Goal: Information Seeking & Learning: Check status

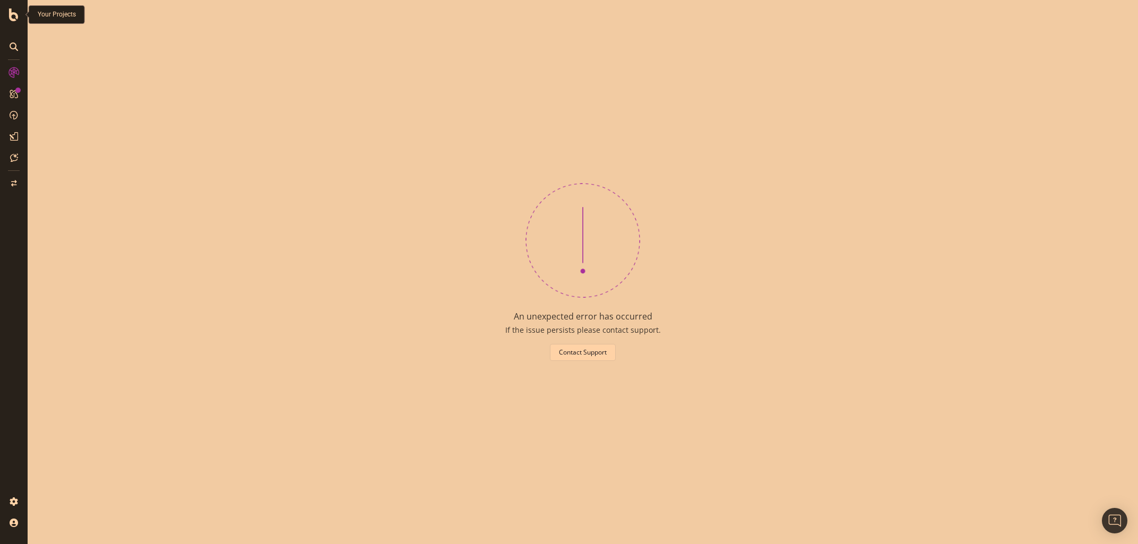
click at [15, 15] on icon at bounding box center [14, 14] width 10 height 13
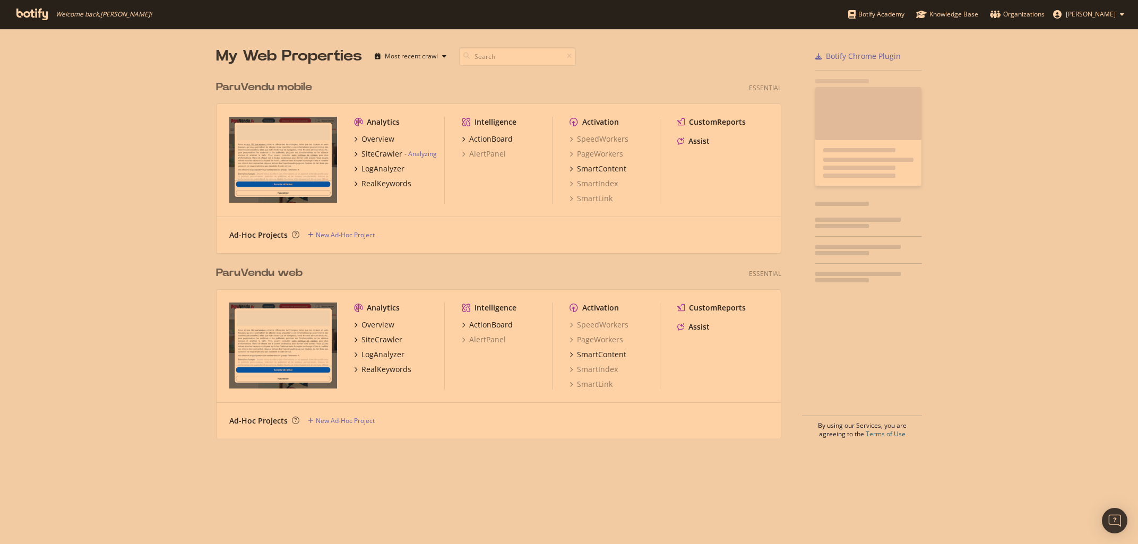
scroll to position [544, 1138]
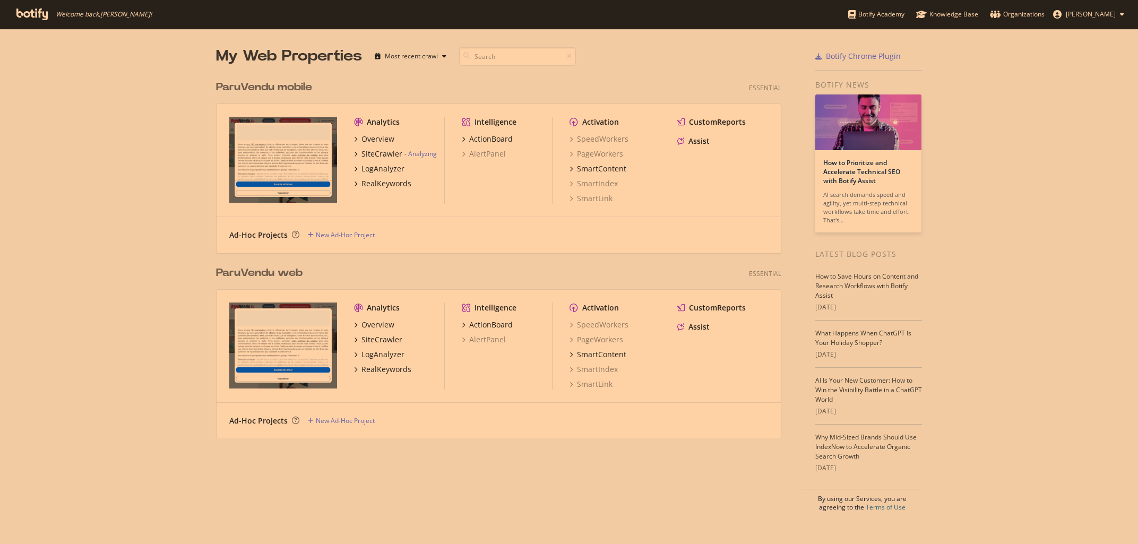
scroll to position [544, 1138]
click at [387, 153] on div "SiteCrawler" at bounding box center [381, 154] width 41 height 11
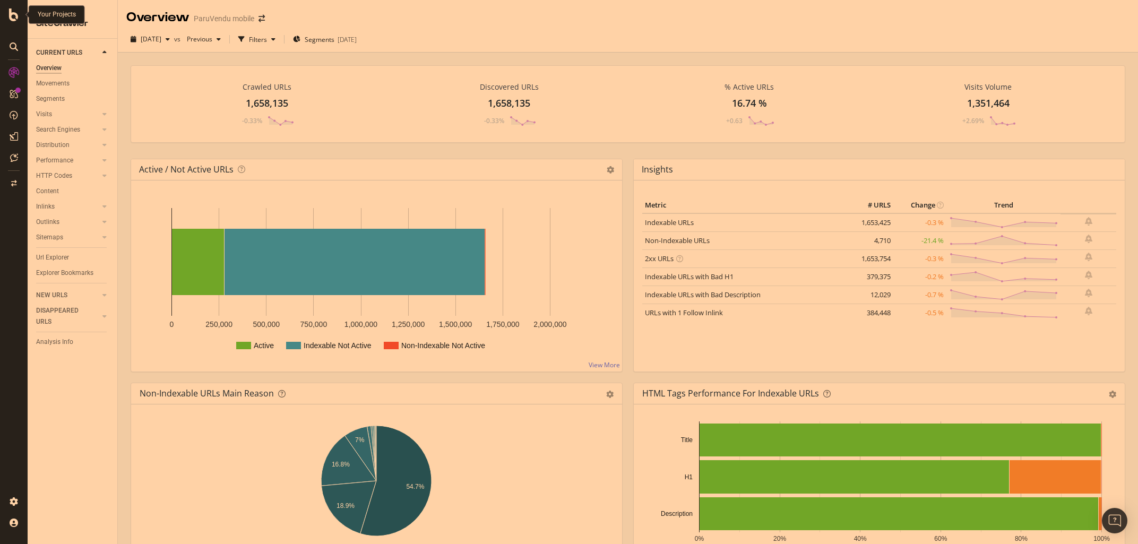
click at [8, 15] on div at bounding box center [13, 14] width 25 height 13
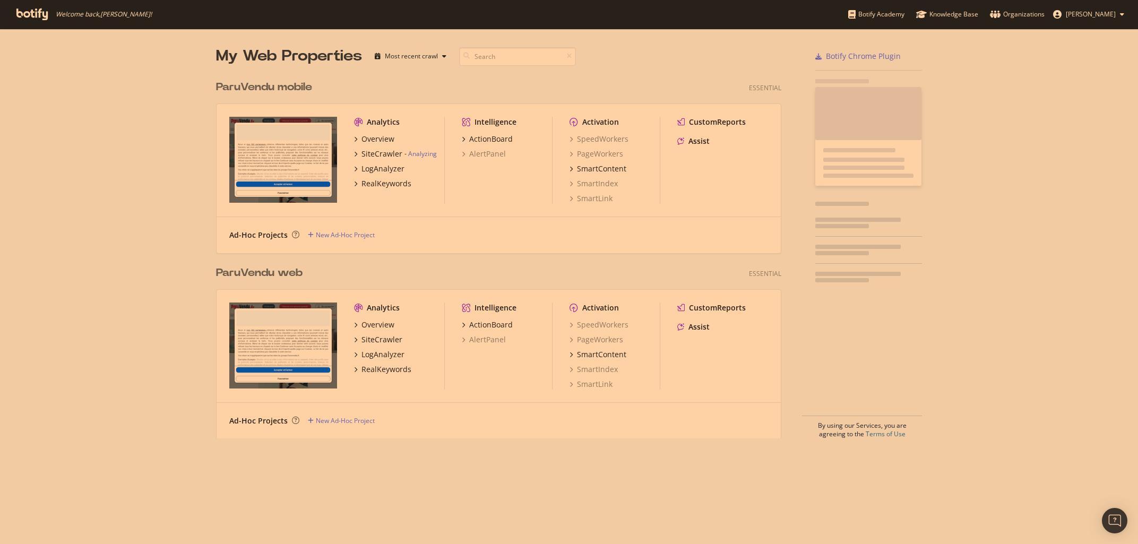
scroll to position [544, 1138]
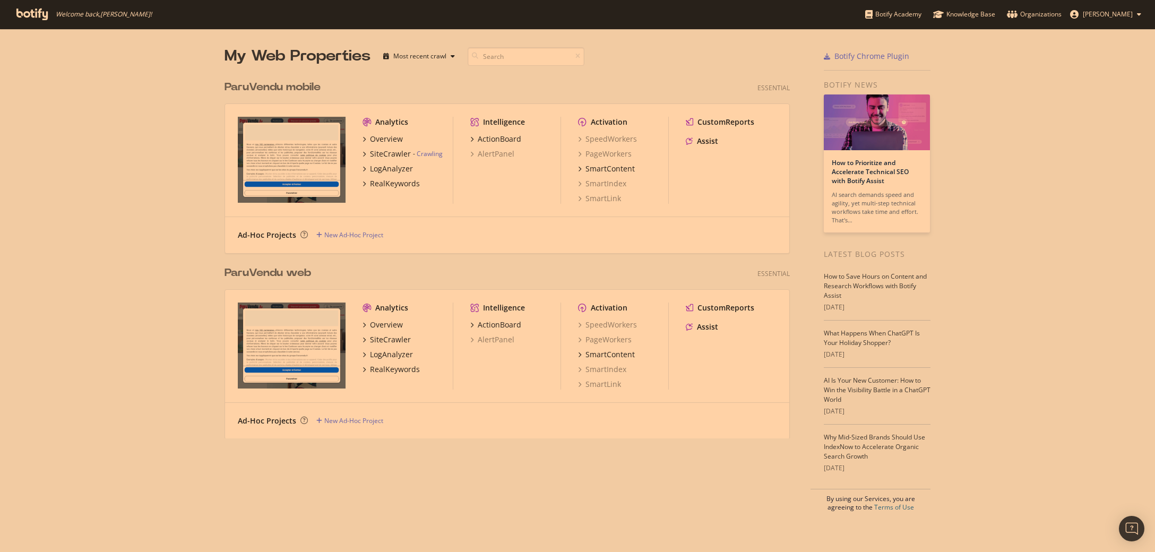
scroll to position [552, 1155]
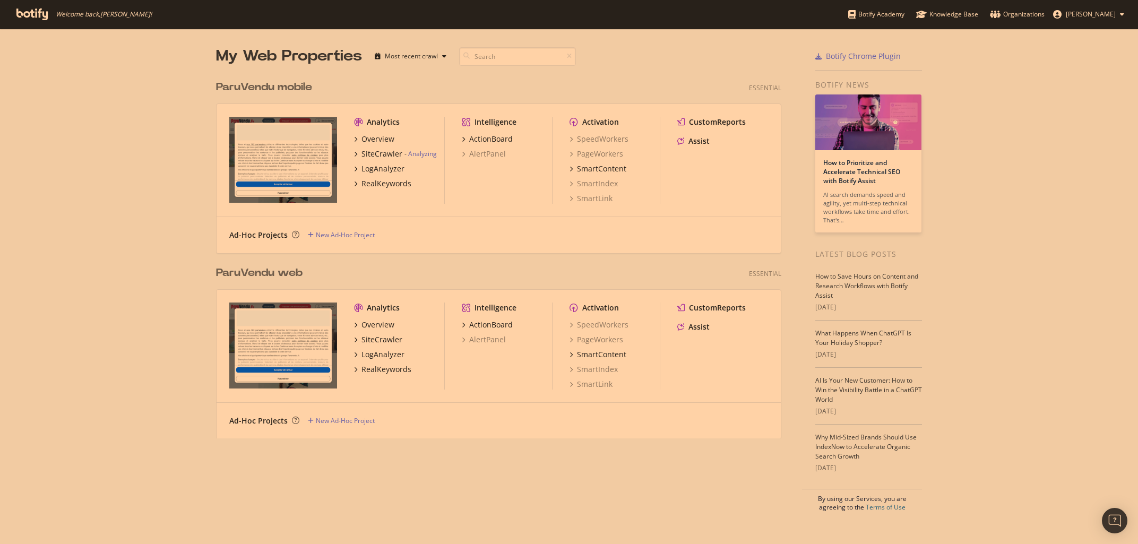
scroll to position [544, 1138]
click at [375, 154] on div "SiteCrawler" at bounding box center [381, 154] width 41 height 11
